Goal: Information Seeking & Learning: Learn about a topic

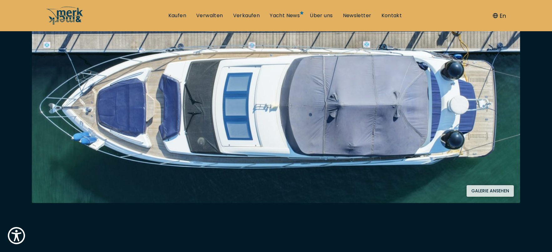
scroll to position [125, 0]
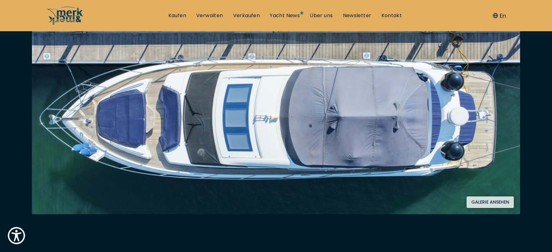
click at [491, 203] on button "Galerie ansehen" at bounding box center [489, 203] width 47 height 12
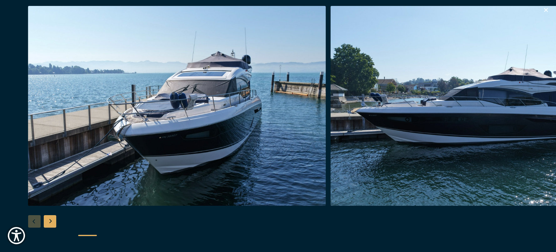
click at [48, 220] on div "Next slide" at bounding box center [50, 221] width 13 height 13
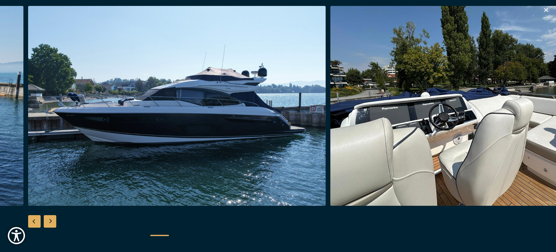
click at [48, 220] on div "Next slide" at bounding box center [50, 221] width 13 height 13
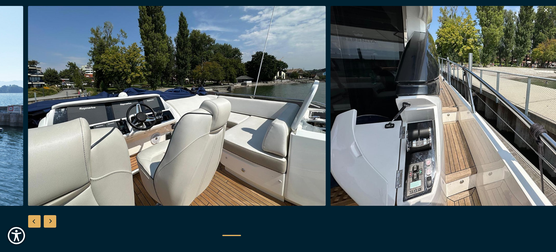
click at [49, 220] on div "Next slide" at bounding box center [50, 221] width 13 height 13
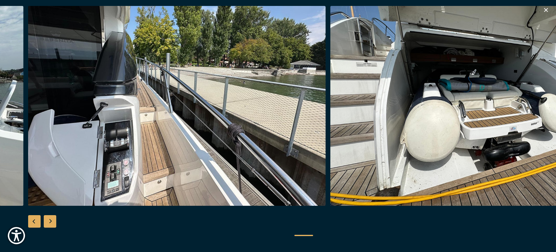
click at [30, 220] on div "Previous slide" at bounding box center [34, 221] width 13 height 13
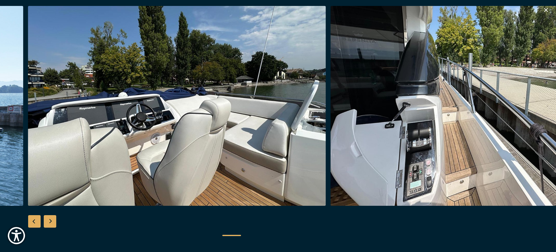
click at [52, 221] on div "Next slide" at bounding box center [50, 221] width 13 height 13
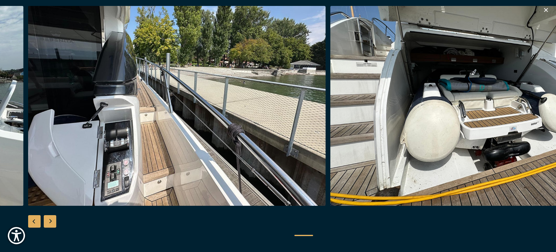
click at [52, 221] on div "Next slide" at bounding box center [50, 221] width 13 height 13
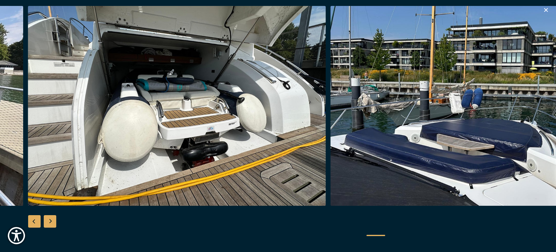
click at [52, 221] on div "Next slide" at bounding box center [50, 221] width 13 height 13
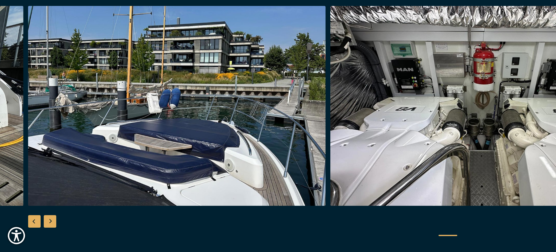
click at [52, 221] on div "Next slide" at bounding box center [50, 221] width 13 height 13
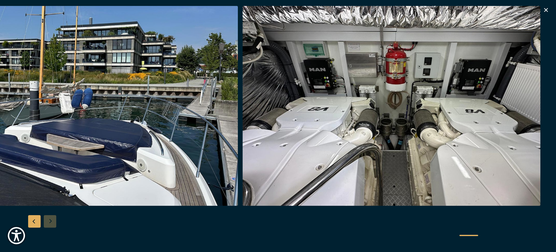
click at [52, 221] on div at bounding box center [278, 126] width 556 height 241
click at [549, 9] on icon "button" at bounding box center [546, 10] width 8 height 8
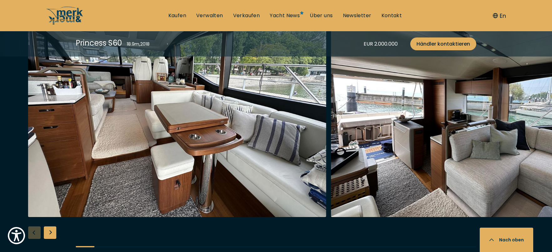
scroll to position [1157, 0]
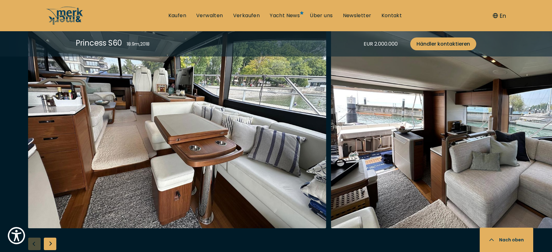
click at [47, 243] on div "Next slide" at bounding box center [50, 244] width 13 height 13
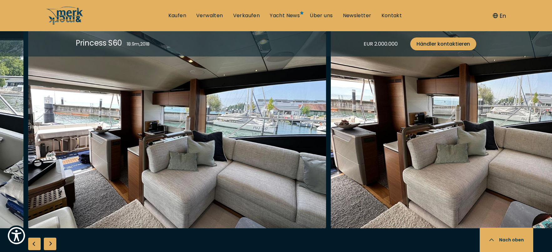
click at [48, 243] on div "Next slide" at bounding box center [50, 244] width 13 height 13
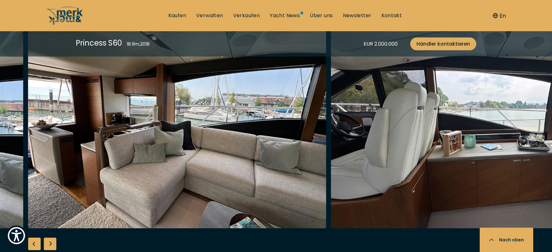
click at [48, 243] on div "Next slide" at bounding box center [50, 244] width 13 height 13
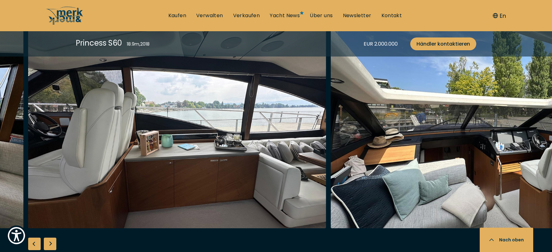
click at [48, 243] on div "Next slide" at bounding box center [50, 244] width 13 height 13
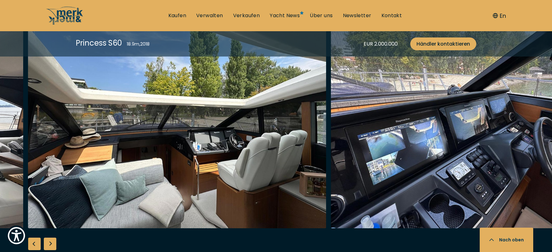
click at [48, 243] on div "Next slide" at bounding box center [50, 244] width 13 height 13
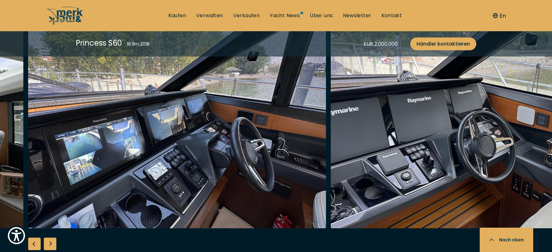
click at [48, 243] on div "Next slide" at bounding box center [50, 244] width 13 height 13
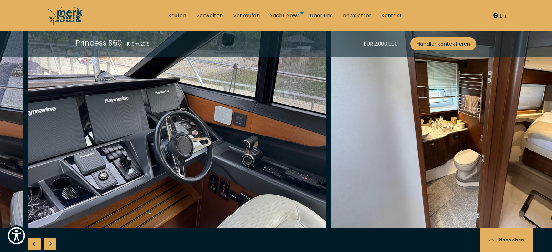
click at [48, 243] on div "Next slide" at bounding box center [50, 244] width 13 height 13
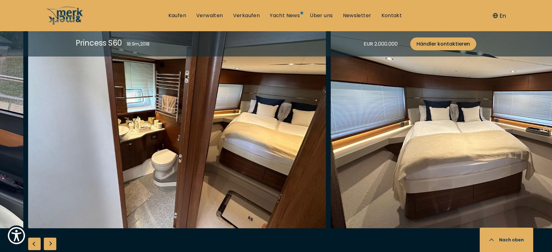
click at [48, 243] on div "Next slide" at bounding box center [50, 244] width 13 height 13
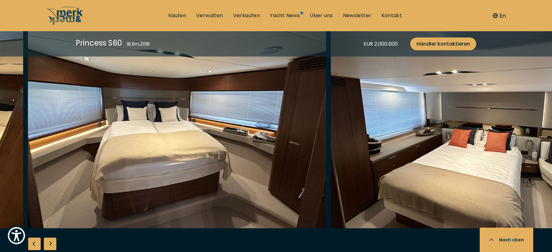
click at [48, 243] on div "Next slide" at bounding box center [50, 244] width 13 height 13
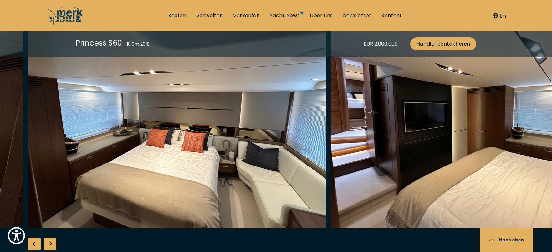
click at [48, 243] on div "Next slide" at bounding box center [50, 244] width 13 height 13
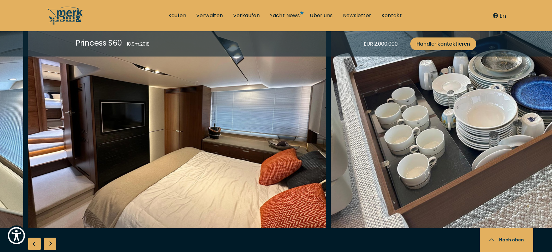
click at [48, 243] on div "Next slide" at bounding box center [50, 244] width 13 height 13
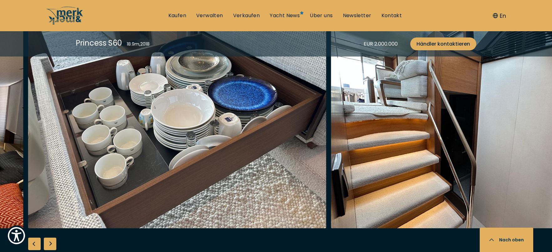
click at [48, 243] on div "Next slide" at bounding box center [50, 244] width 13 height 13
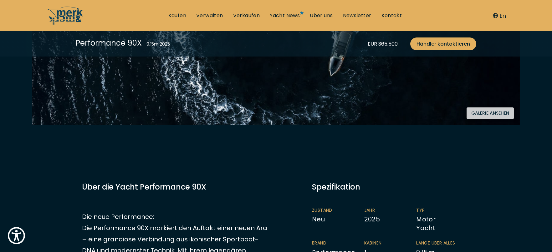
scroll to position [219, 0]
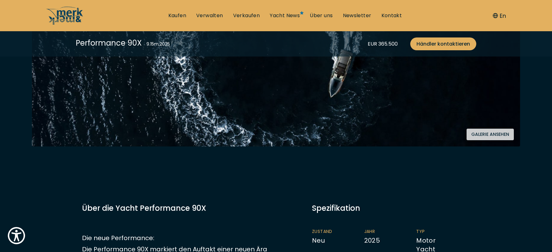
click at [495, 135] on button "Galerie ansehen" at bounding box center [489, 135] width 47 height 12
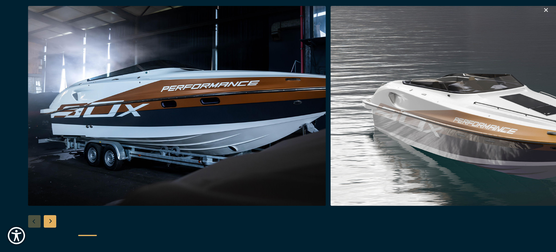
click at [48, 220] on div "Next slide" at bounding box center [50, 221] width 13 height 13
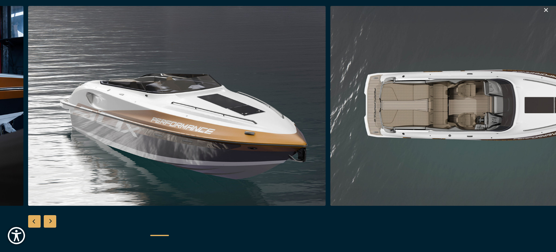
click at [48, 220] on div "Next slide" at bounding box center [50, 221] width 13 height 13
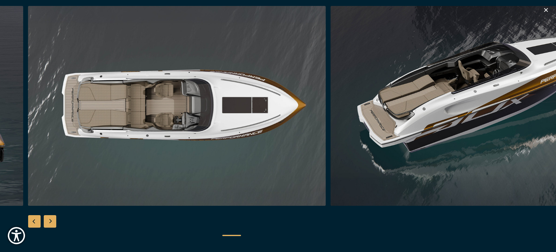
click at [49, 220] on div "Next slide" at bounding box center [50, 221] width 13 height 13
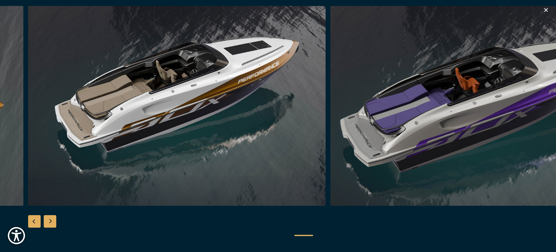
click at [49, 220] on div "Next slide" at bounding box center [50, 221] width 13 height 13
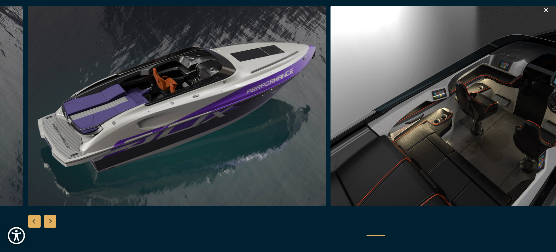
click at [49, 220] on div "Next slide" at bounding box center [50, 221] width 13 height 13
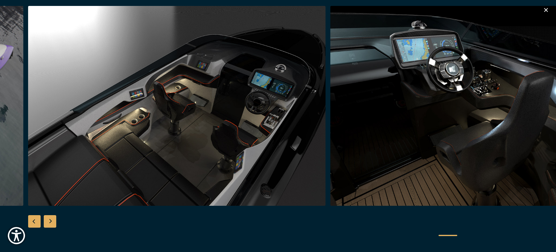
click at [49, 220] on div "Next slide" at bounding box center [50, 221] width 13 height 13
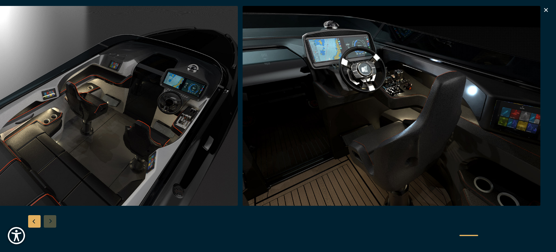
click at [49, 220] on div at bounding box center [278, 126] width 556 height 241
click at [547, 9] on icon "button" at bounding box center [546, 10] width 4 height 4
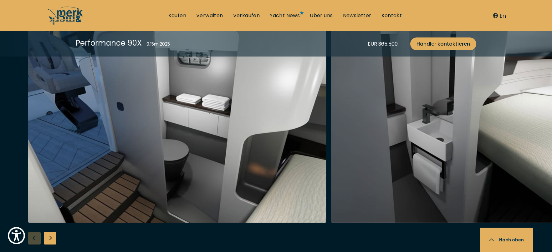
scroll to position [1157, 0]
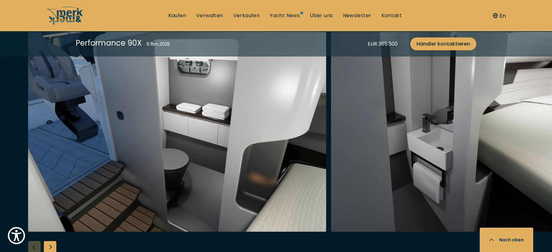
click at [48, 246] on div "Next slide" at bounding box center [50, 247] width 13 height 13
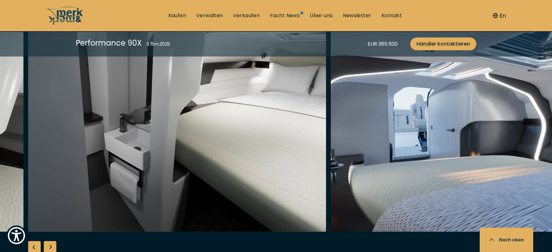
click at [48, 246] on div "Next slide" at bounding box center [50, 247] width 13 height 13
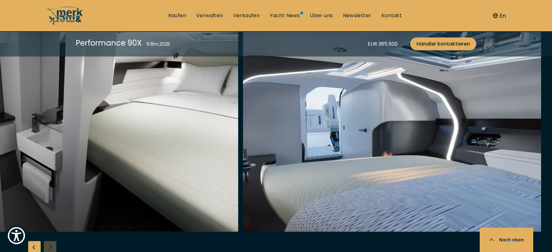
click at [48, 246] on div at bounding box center [276, 152] width 552 height 241
click at [36, 244] on div "Previous slide" at bounding box center [34, 247] width 13 height 13
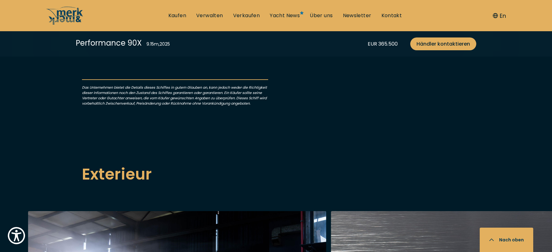
scroll to position [594, 0]
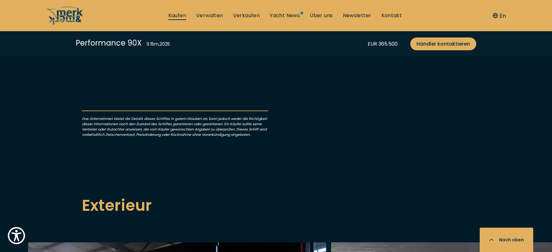
click at [181, 17] on link "Kaufen" at bounding box center [177, 15] width 18 height 7
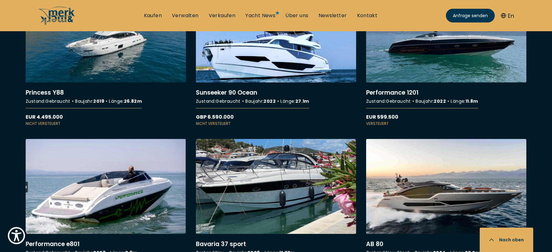
scroll to position [2876, 0]
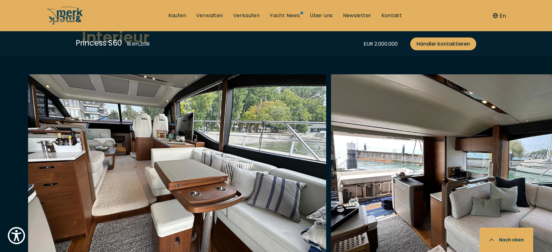
scroll to position [1063, 0]
